Goal: Information Seeking & Learning: Learn about a topic

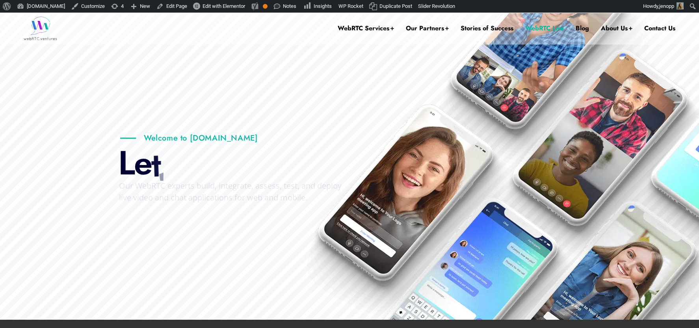
click at [539, 31] on link "WebRTC Live" at bounding box center [545, 29] width 39 height 32
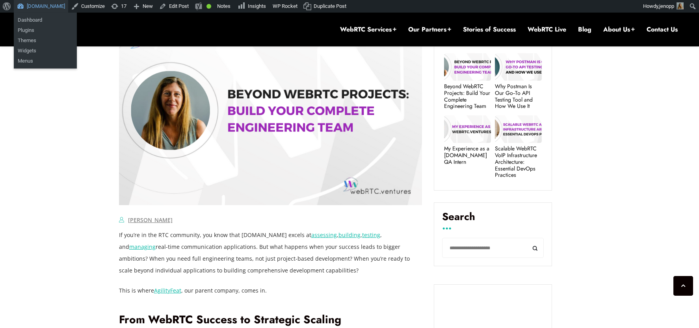
click at [55, 10] on link "[DOMAIN_NAME]" at bounding box center [41, 6] width 54 height 13
